Goal: Information Seeking & Learning: Find specific fact

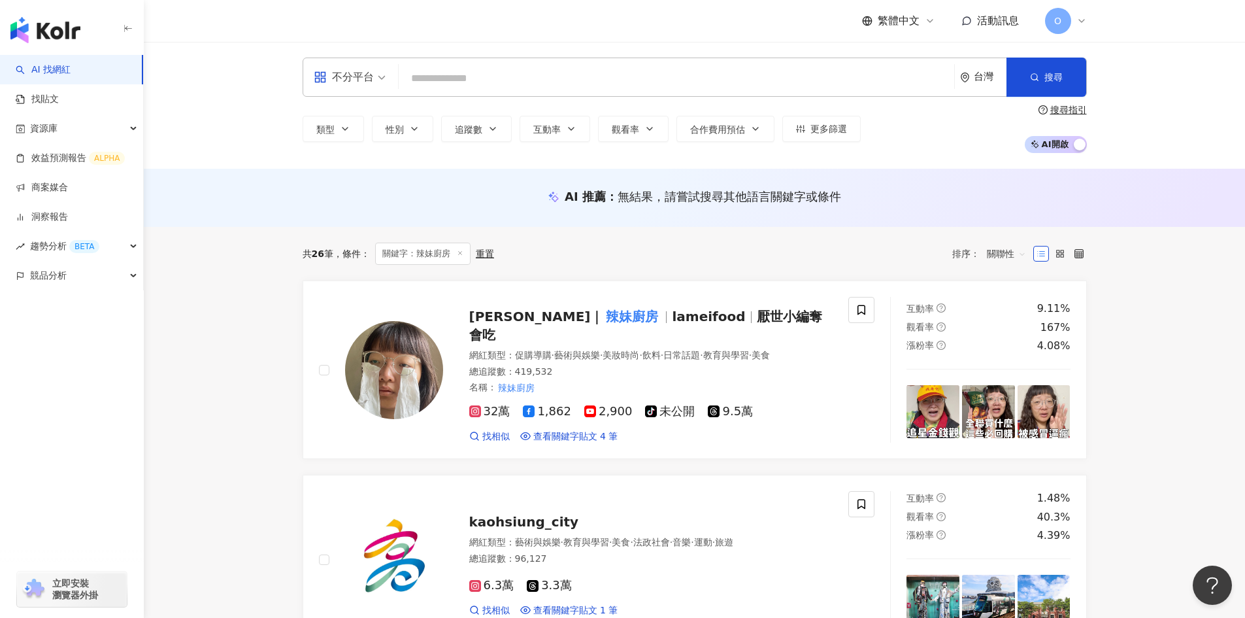
click at [454, 83] on input "search" at bounding box center [676, 78] width 545 height 25
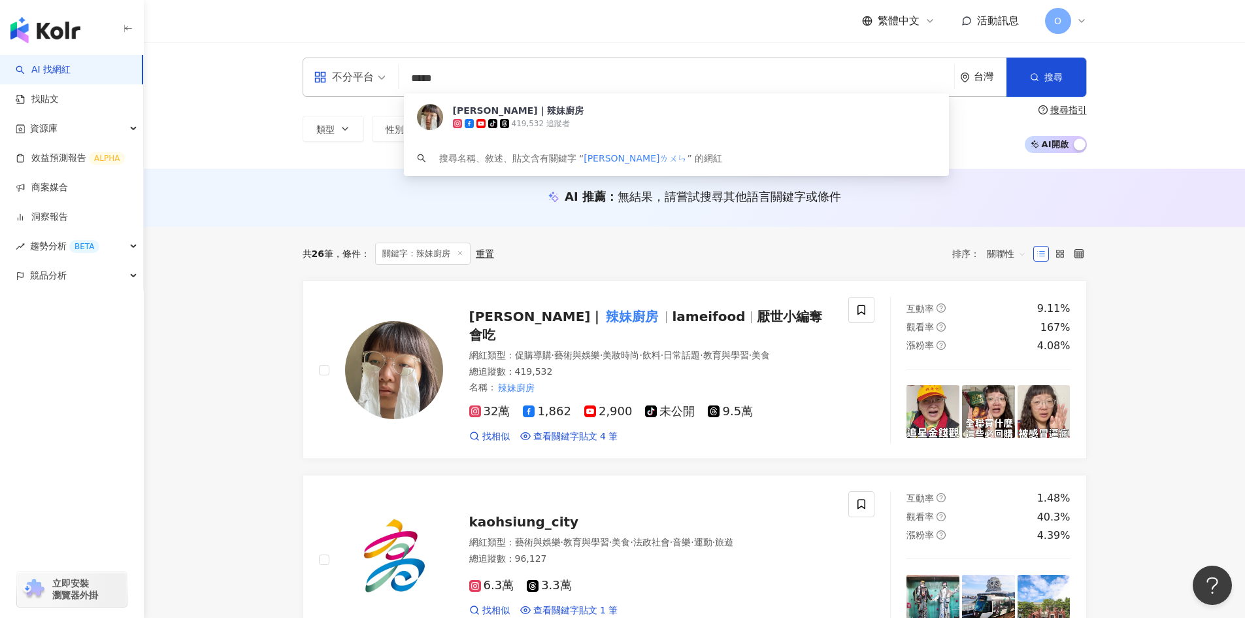
type input "***"
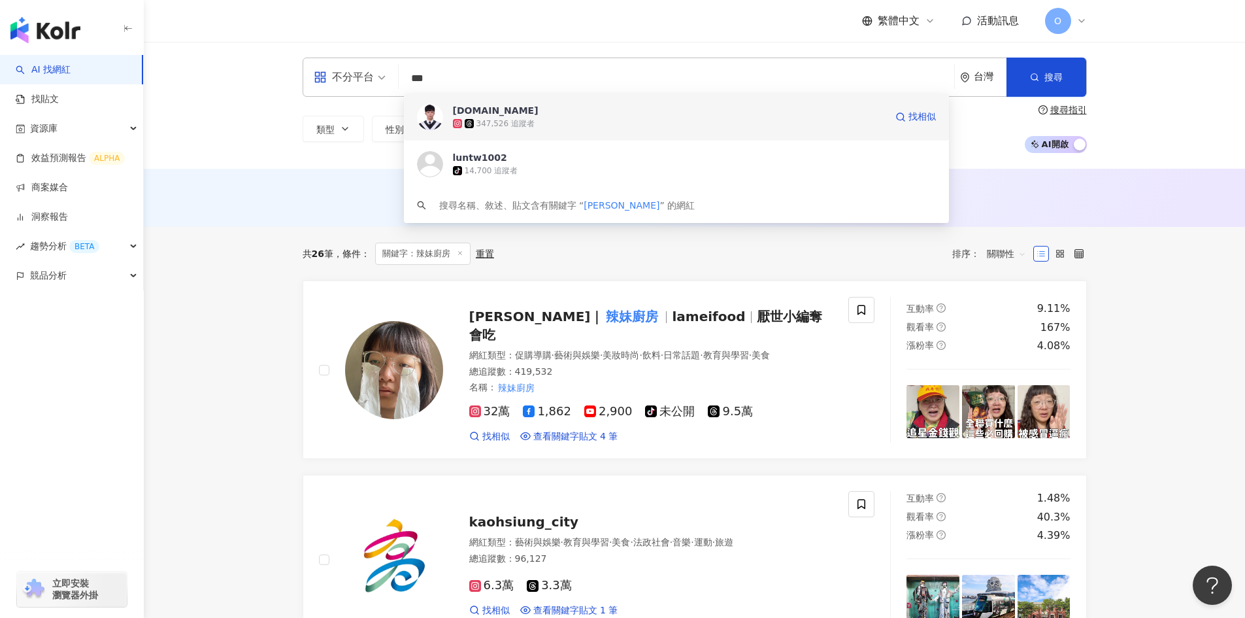
click at [533, 113] on span "[DOMAIN_NAME]" at bounding box center [669, 110] width 433 height 13
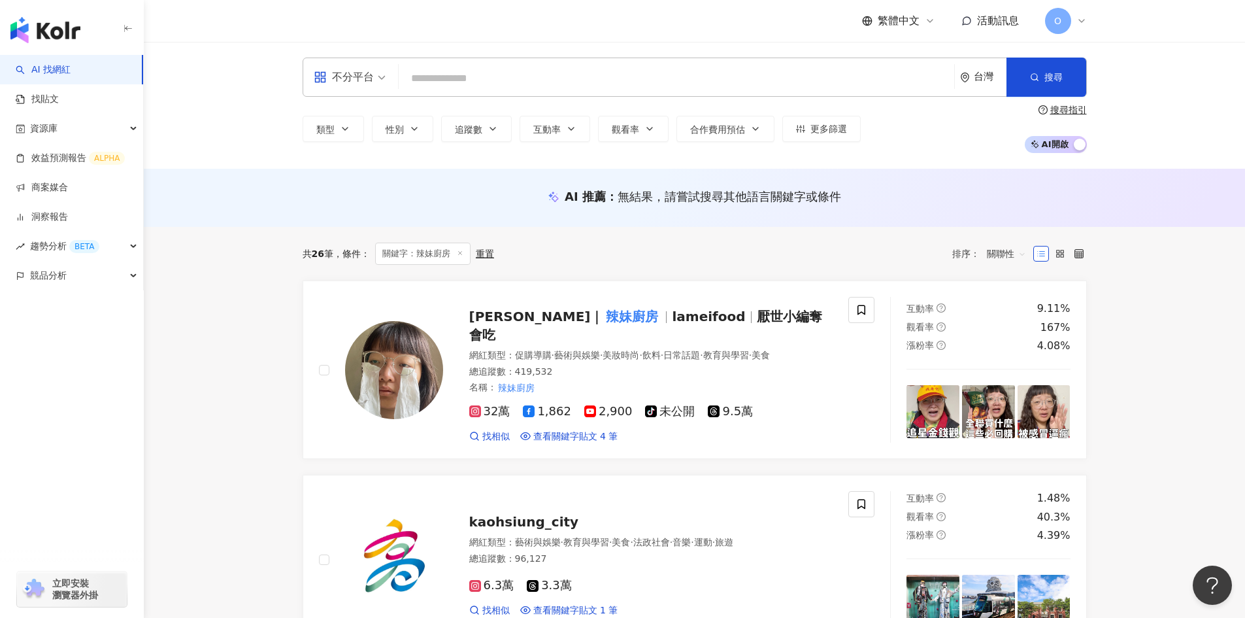
click at [448, 63] on div "不分平台 台灣 搜尋 c1444f27-240f-4133-94fc-83cc13736966 [DOMAIN_NAME] 347,526 追蹤者 luntw…" at bounding box center [695, 77] width 784 height 39
click at [472, 91] on input "search" at bounding box center [676, 78] width 545 height 25
click at [482, 82] on input "search" at bounding box center [676, 78] width 545 height 25
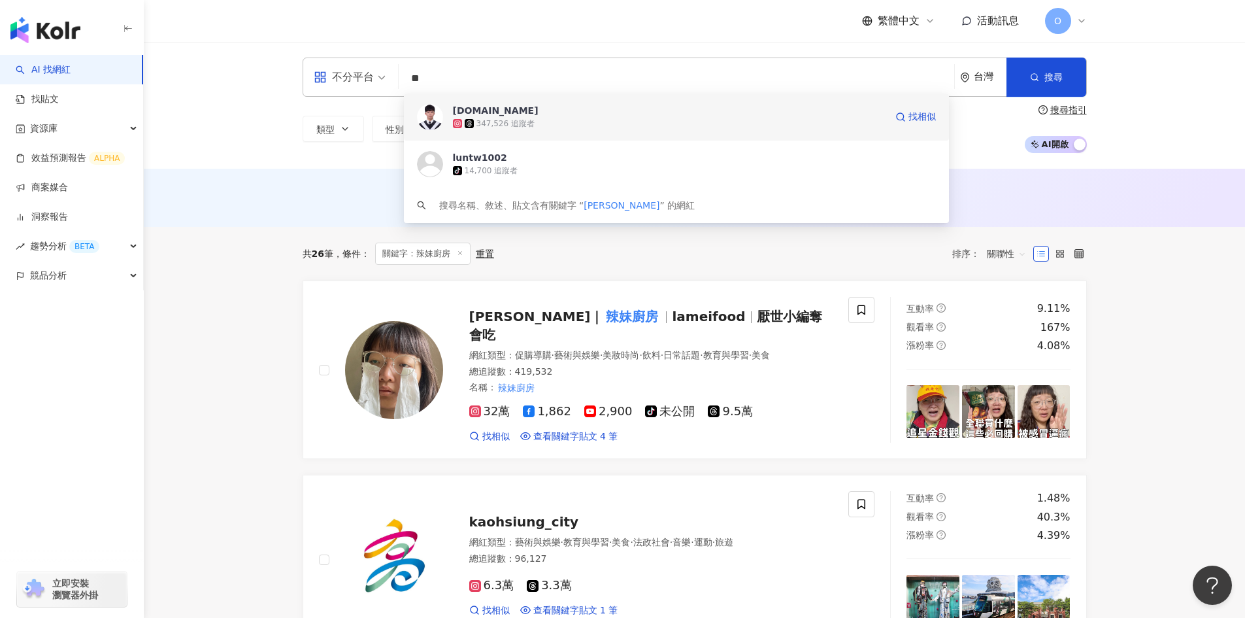
click at [458, 111] on div "類型 性別 追蹤數 互動率 觀看率 合作費用預估 更多篩選 搜尋指引 AI 開啟 AI 關閉" at bounding box center [695, 129] width 784 height 48
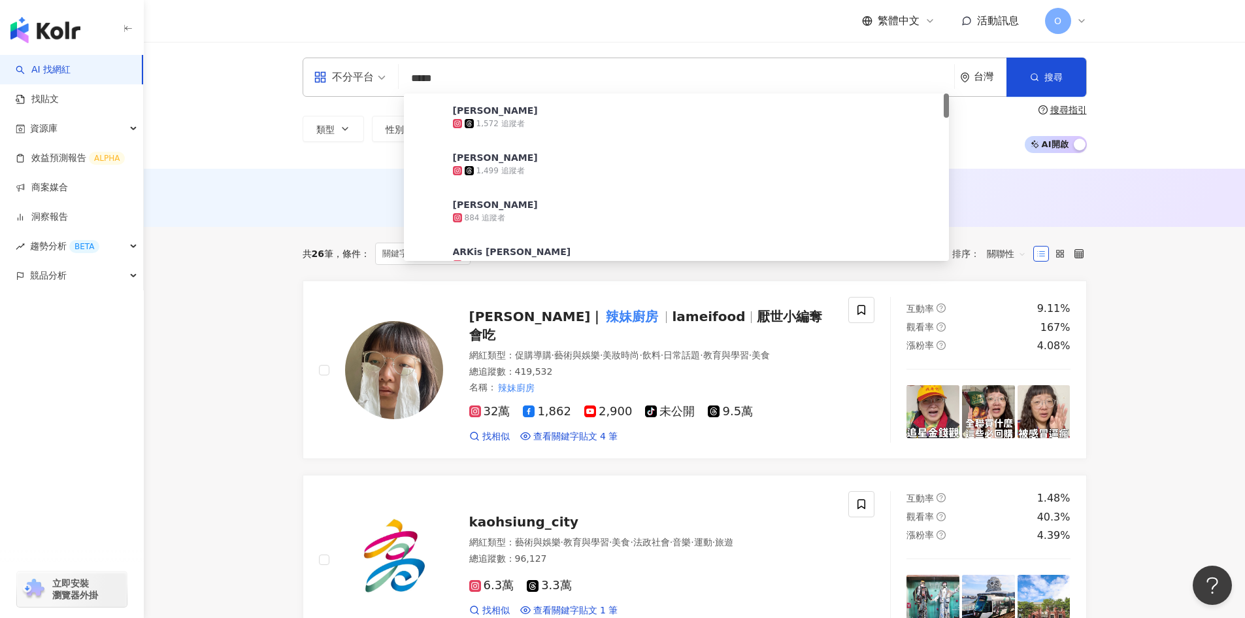
type input "***"
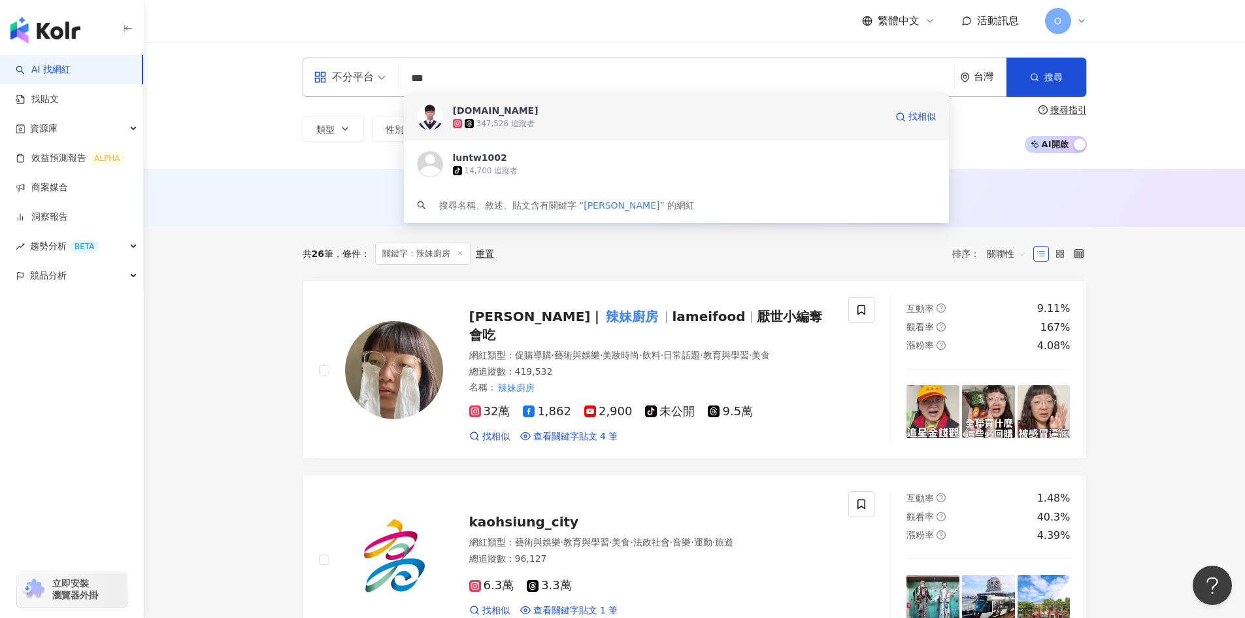
click at [520, 124] on div "347,526 追蹤者" at bounding box center [505, 123] width 58 height 11
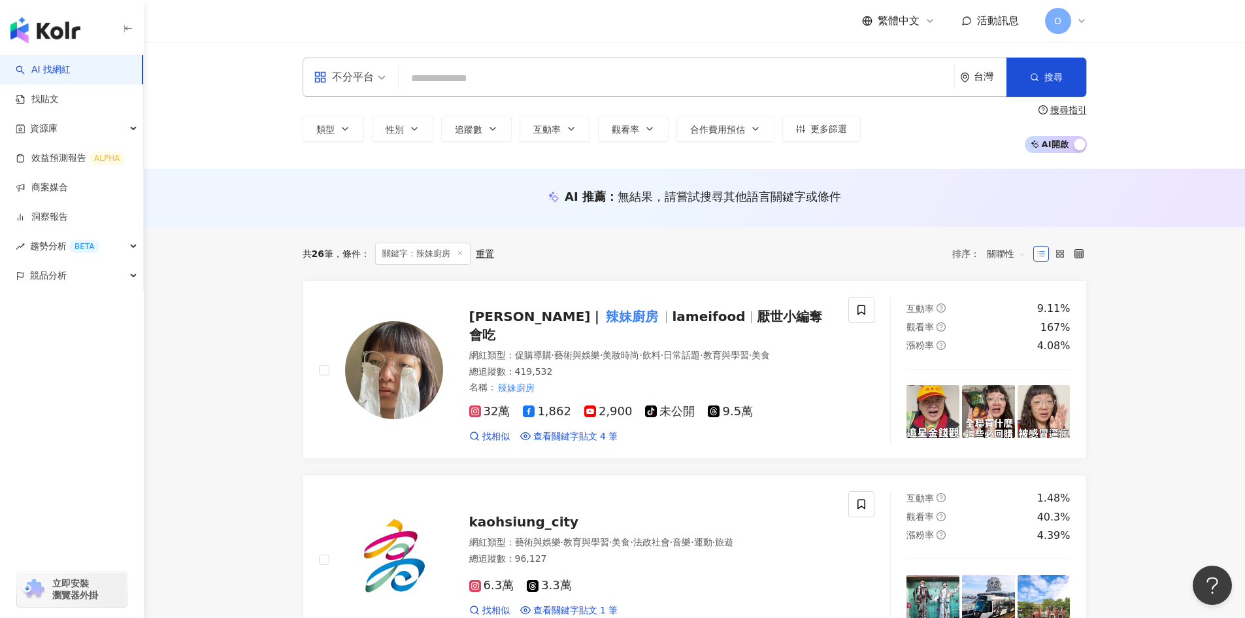
drag, startPoint x: 405, startPoint y: 215, endPoint x: 444, endPoint y: 49, distance: 170.6
click at [406, 215] on div "AI 推薦 ： 無結果，請嘗試搜尋其他語言關鍵字或條件" at bounding box center [694, 198] width 1101 height 58
